Goal: Task Accomplishment & Management: Complete application form

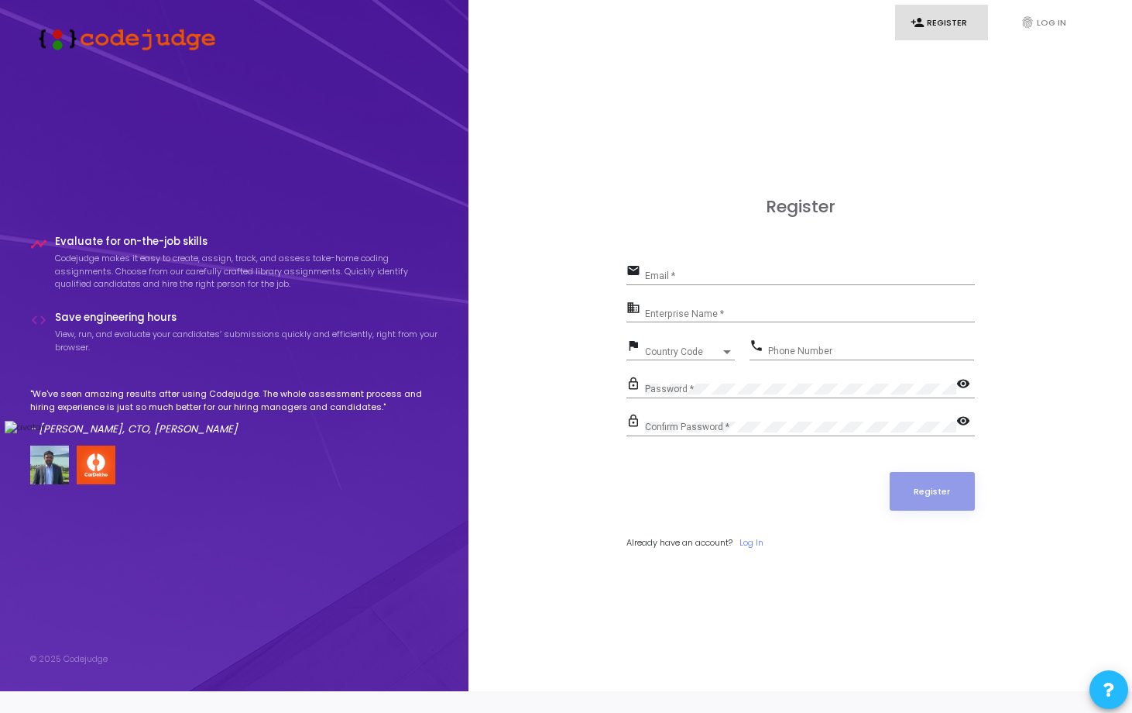
click at [695, 284] on div "Email *" at bounding box center [810, 272] width 330 height 24
click at [690, 281] on input "Email *" at bounding box center [810, 275] width 330 height 11
click at [696, 281] on input "Email *" at bounding box center [810, 275] width 330 height 11
click at [688, 281] on input "Email *" at bounding box center [810, 275] width 330 height 11
type input "v"
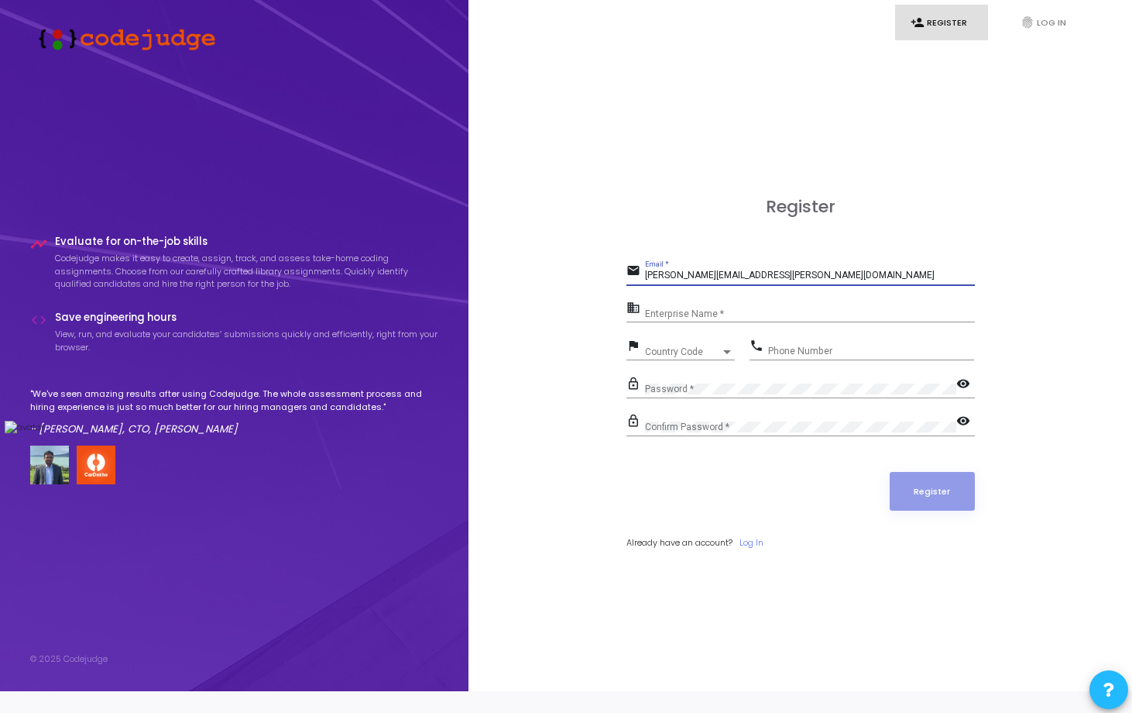
type input "[PERSON_NAME][EMAIL_ADDRESS][PERSON_NAME][DOMAIN_NAME]"
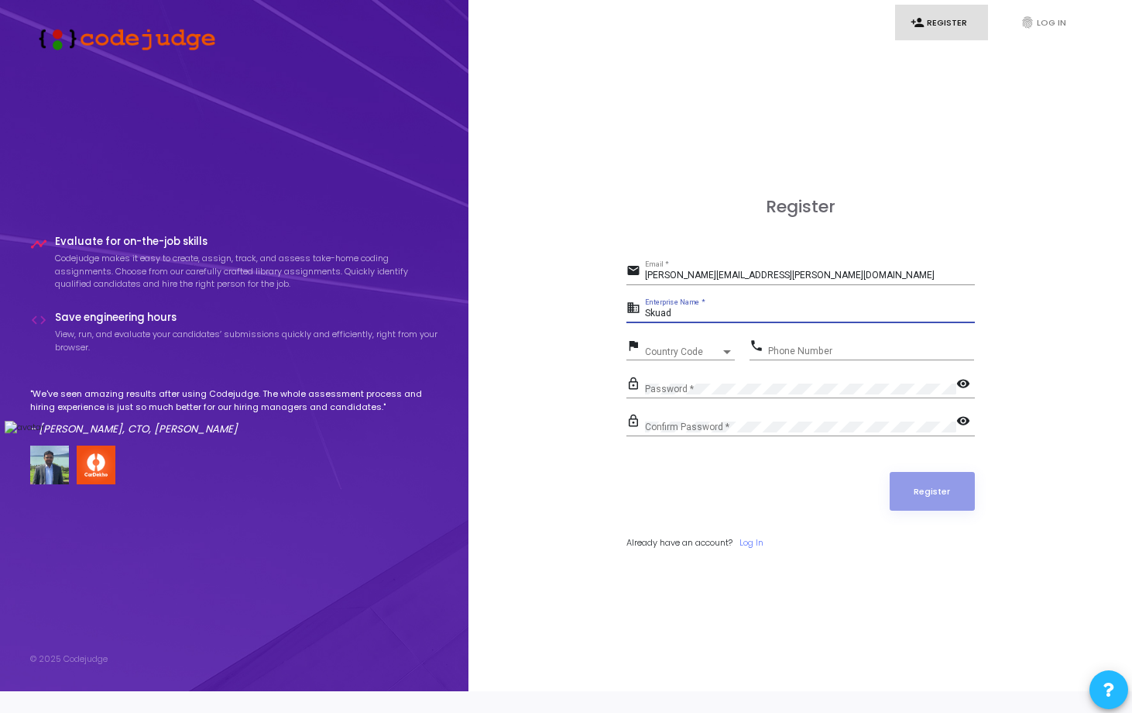
type input "Skuad"
click at [679, 356] on span "Country Code" at bounding box center [672, 351] width 55 height 10
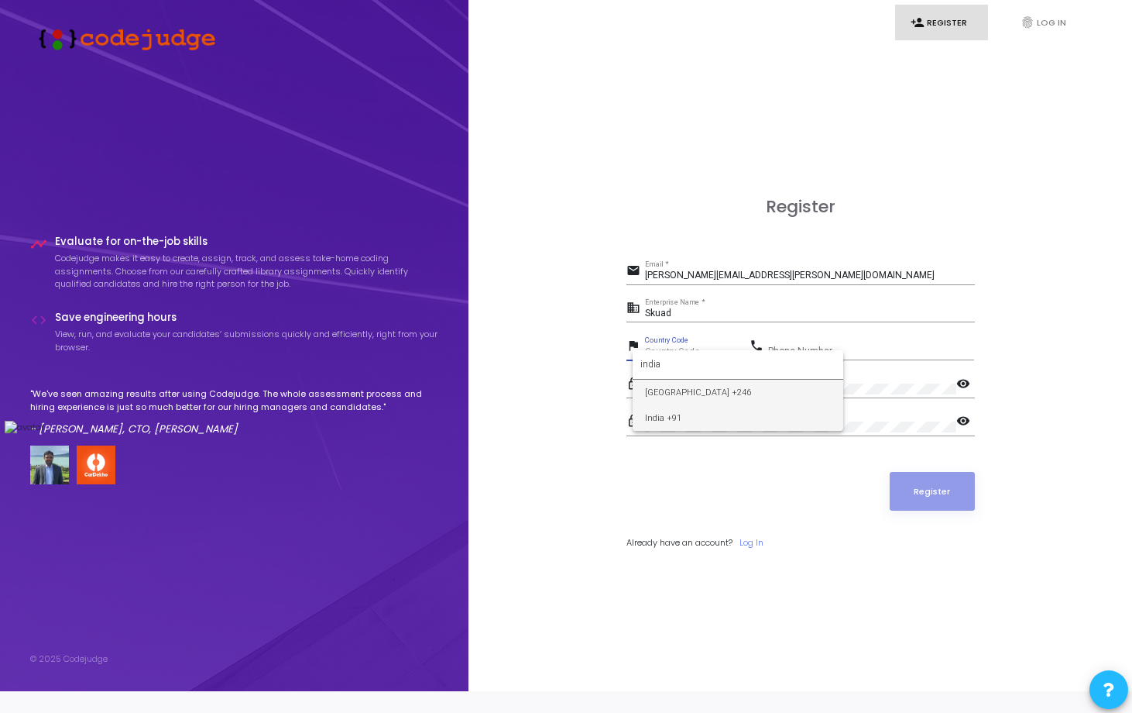
type input "india"
click at [692, 410] on span "India +91" at bounding box center [738, 418] width 186 height 26
click at [792, 357] on input "Phone Number" at bounding box center [871, 351] width 206 height 11
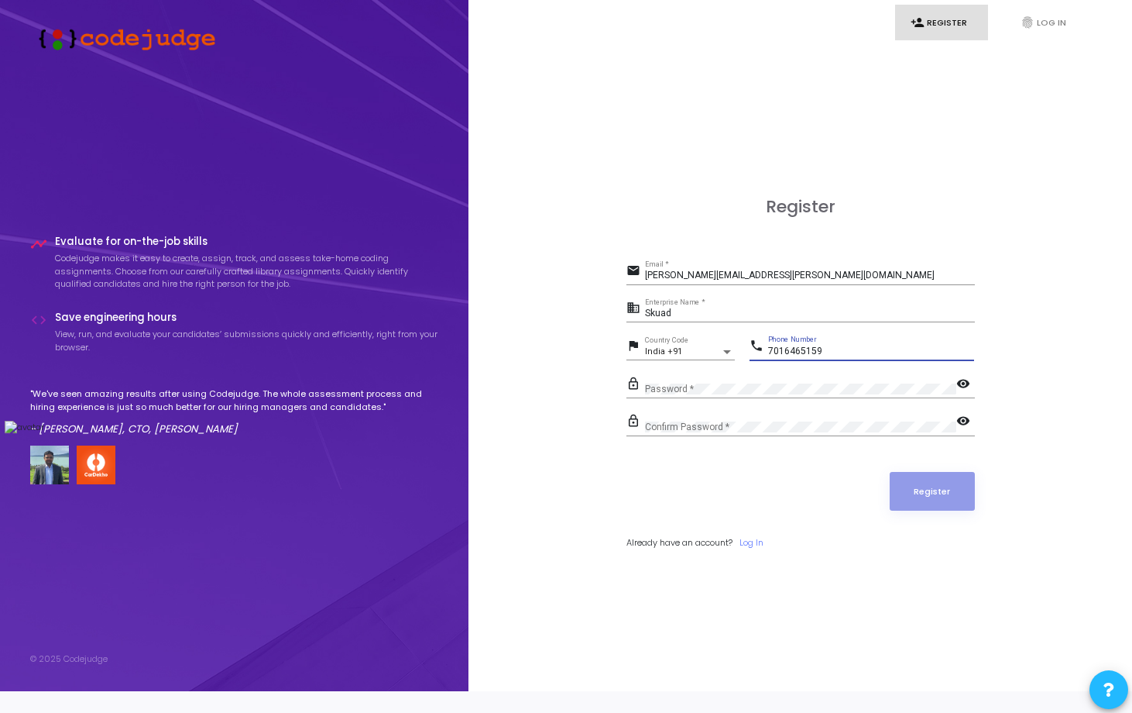
type input "7016465159"
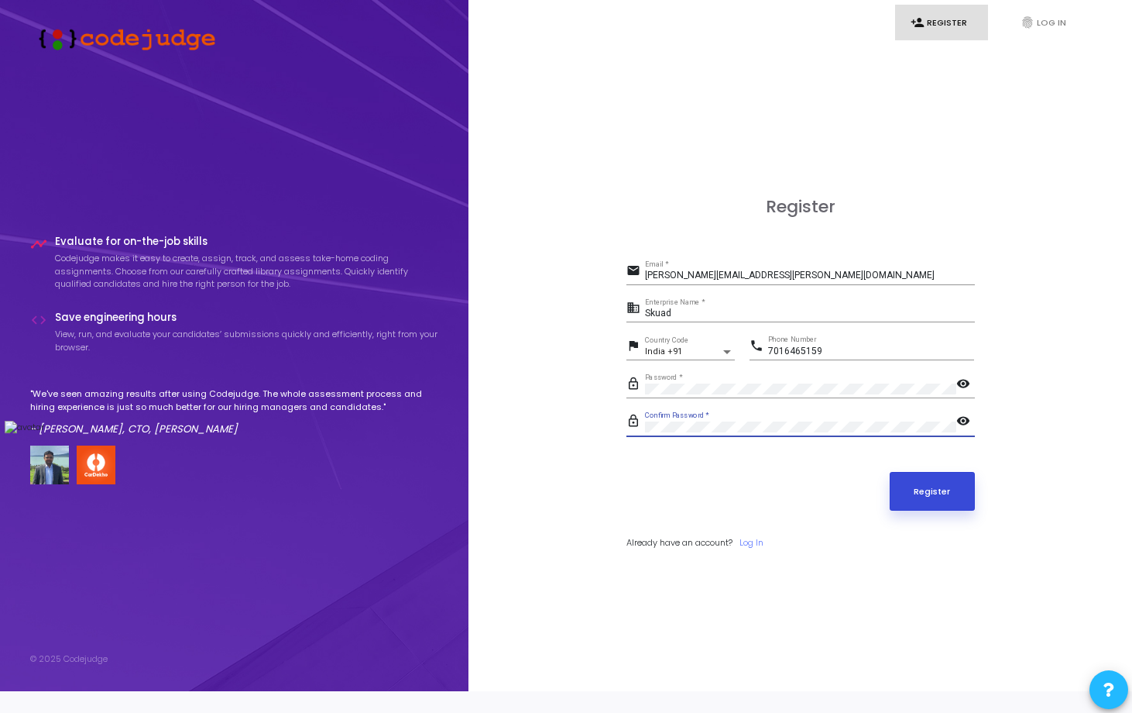
click at [922, 496] on button "Register" at bounding box center [932, 491] width 85 height 39
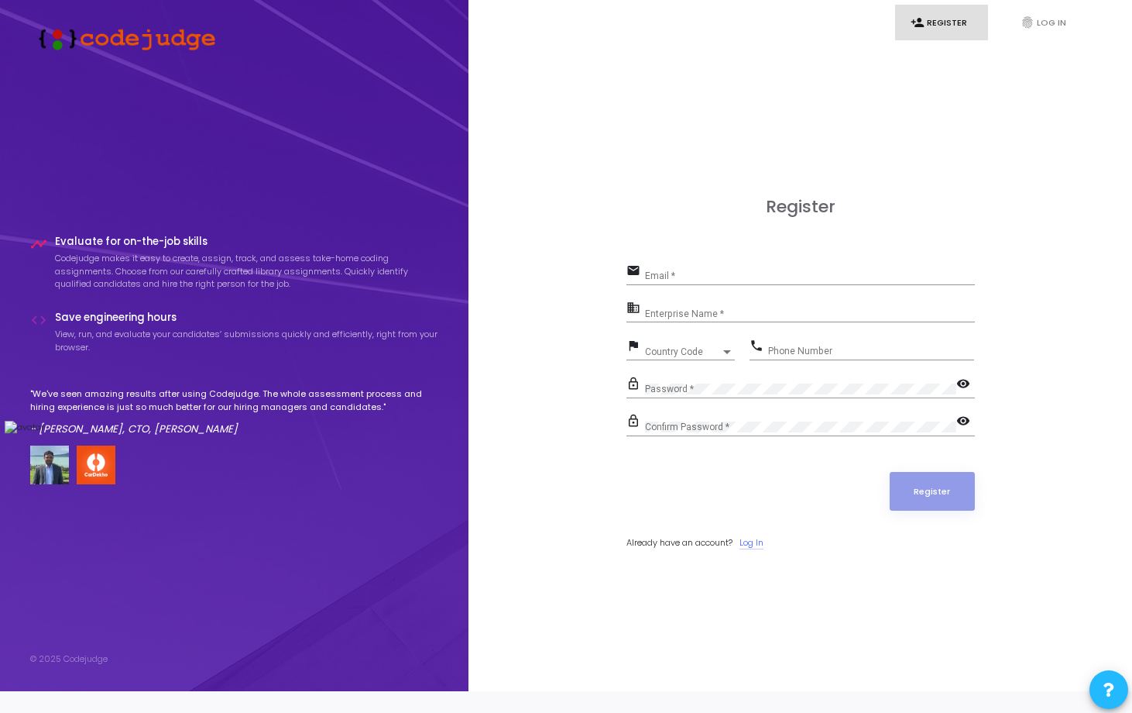
click at [751, 549] on link "Log In" at bounding box center [752, 542] width 24 height 13
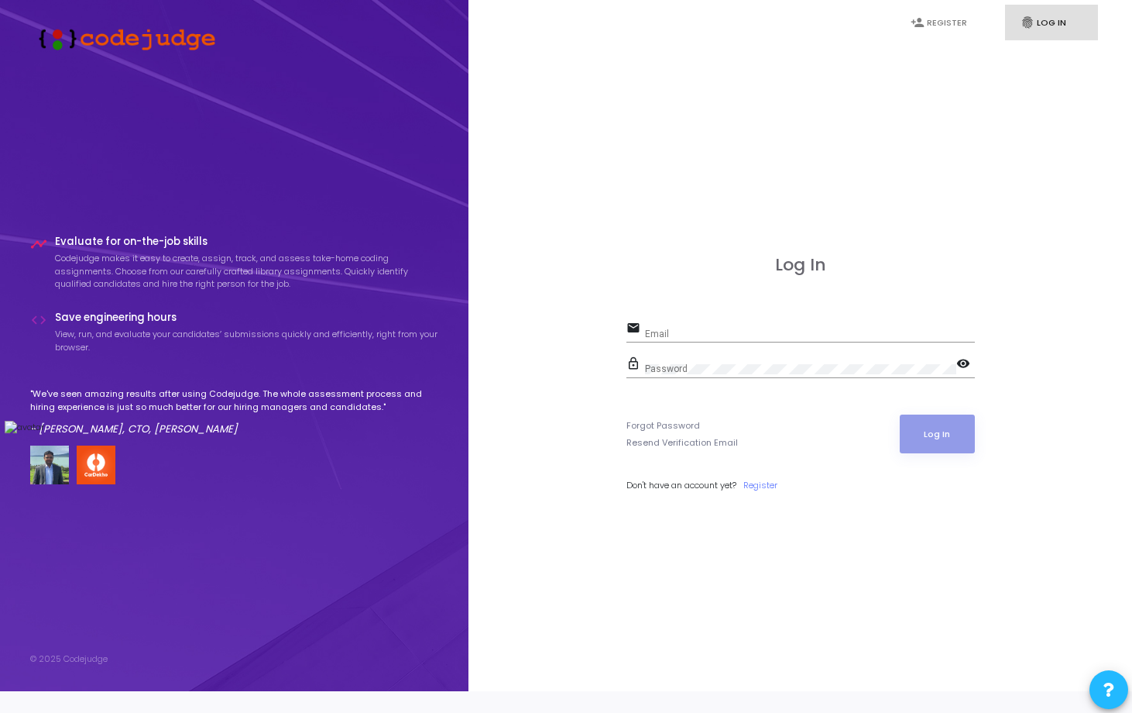
click at [692, 339] on input "Email" at bounding box center [810, 333] width 330 height 11
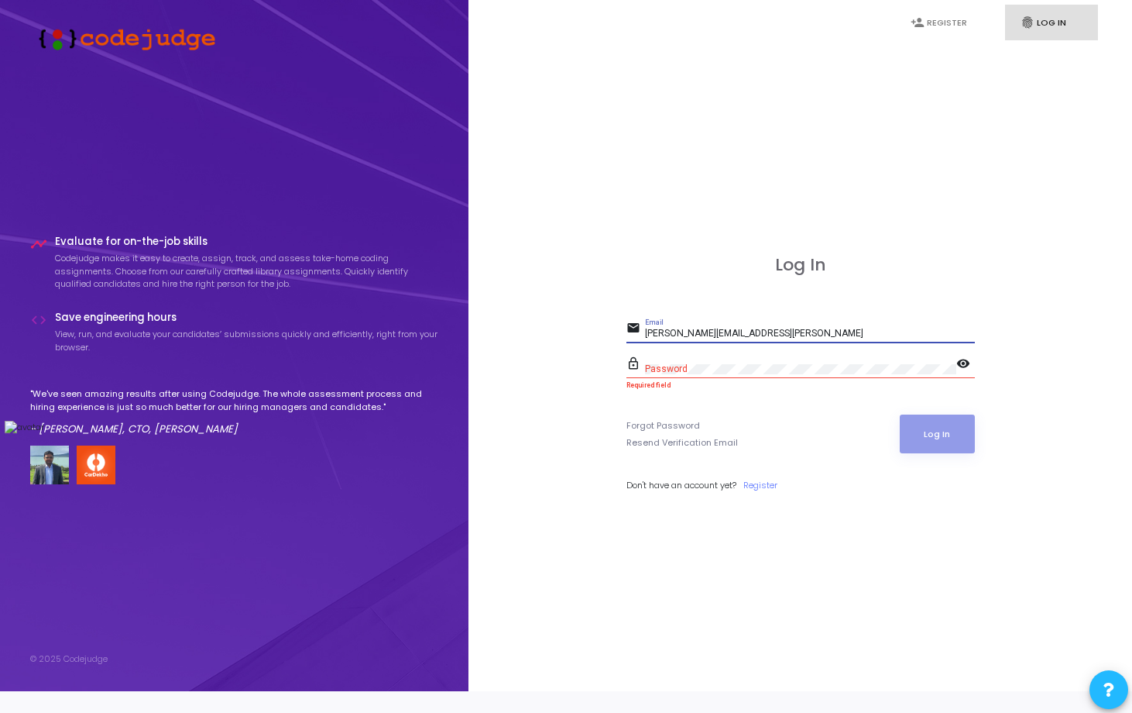
click at [750, 339] on input "birole.pratyush@gmail.cpm" at bounding box center [810, 333] width 330 height 11
type input "[PERSON_NAME][EMAIL_ADDRESS][PERSON_NAME][DOMAIN_NAME]"
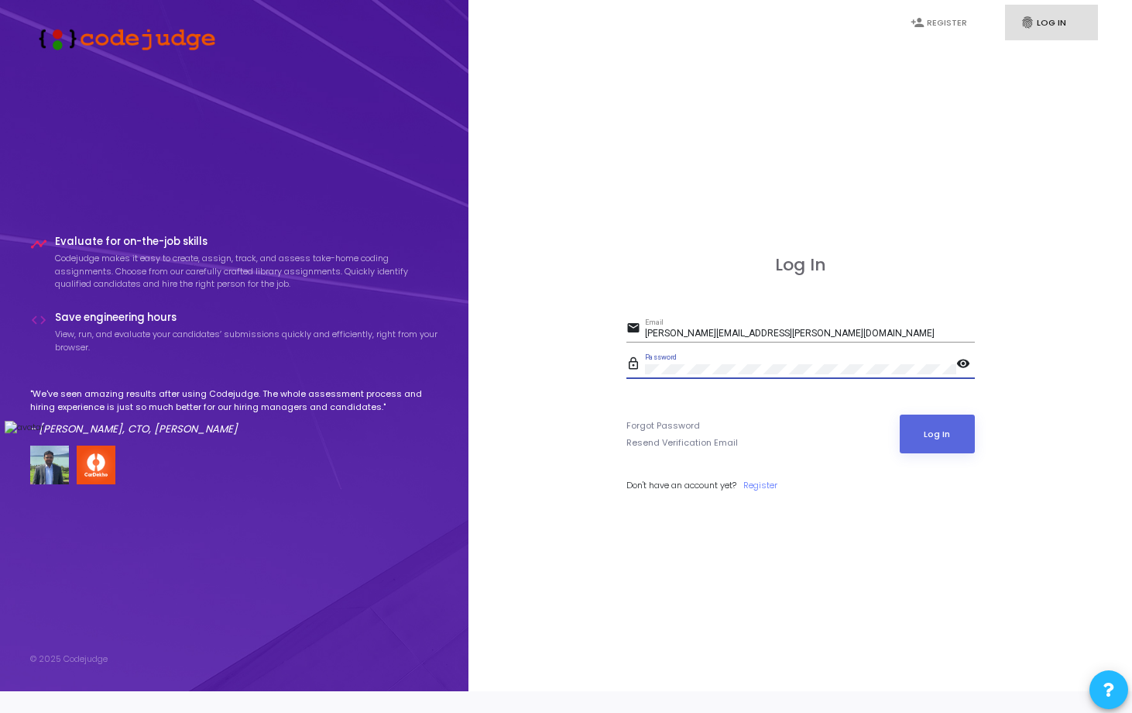
click at [900, 414] on button "Log In" at bounding box center [937, 433] width 75 height 39
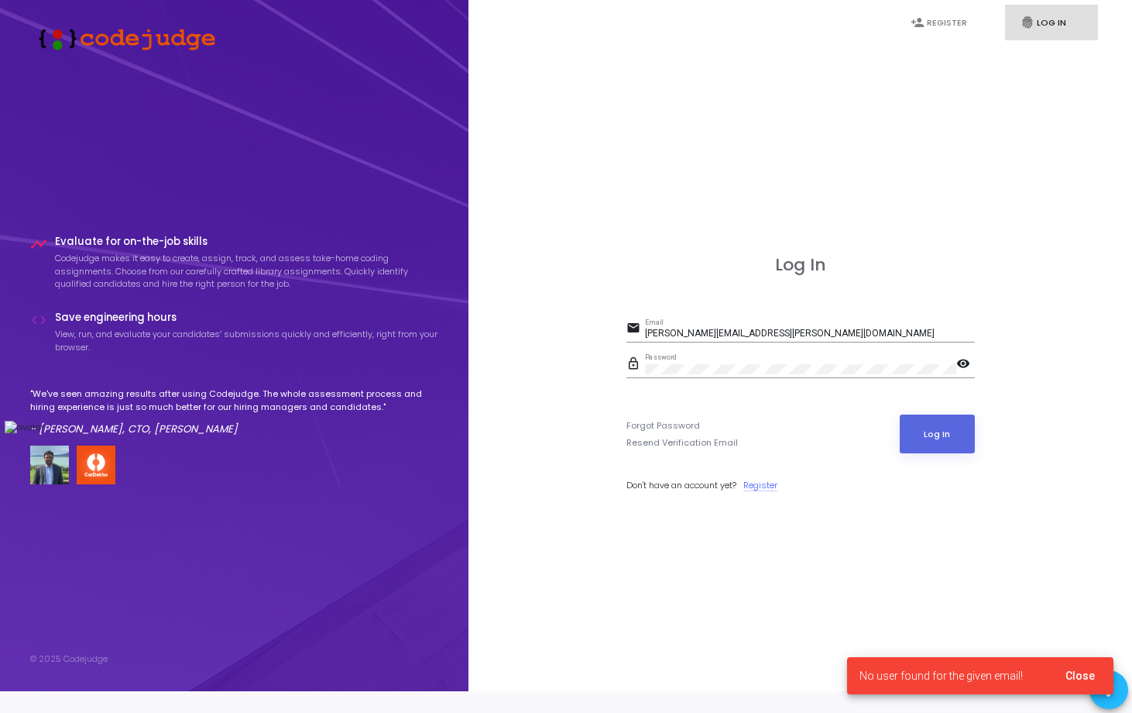
click at [766, 492] on link "Register" at bounding box center [761, 485] width 34 height 13
